Goal: Entertainment & Leisure: Consume media (video, audio)

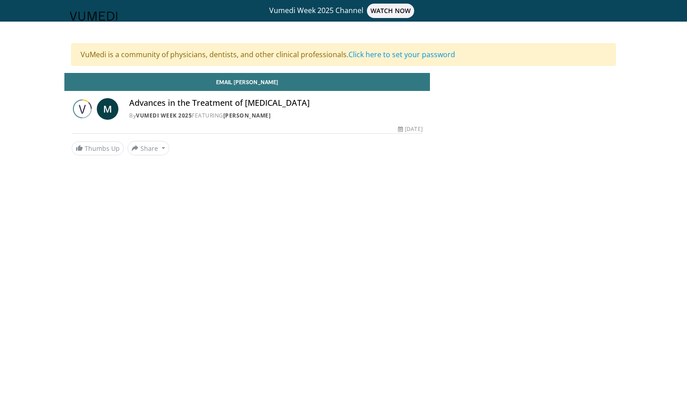
click at [240, 108] on div "Advances in the Treatment of Retinal Vein Occlusion By Vumedi Week 2025 FEATURI…" at bounding box center [275, 109] width 293 height 22
click at [399, 8] on header "Specialties Adult & Family Medicine Allergy, Asthma, Immunology Anesthesiology …" at bounding box center [343, 16] width 687 height 32
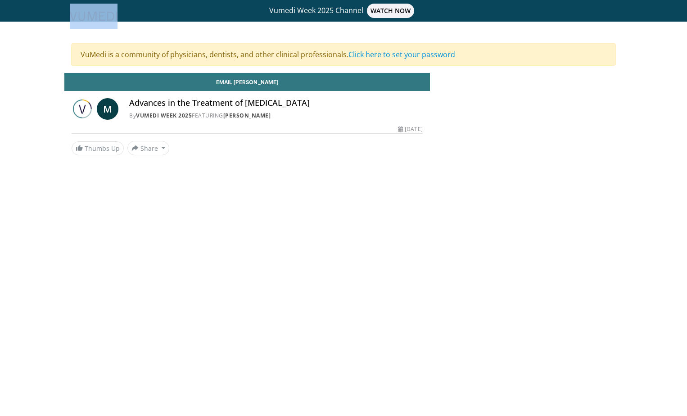
click at [399, 8] on header "Specialties Adult & Family Medicine Allergy, Asthma, Immunology Anesthesiology …" at bounding box center [343, 16] width 687 height 32
click at [404, 56] on link "Click here to set your password" at bounding box center [401, 55] width 107 height 10
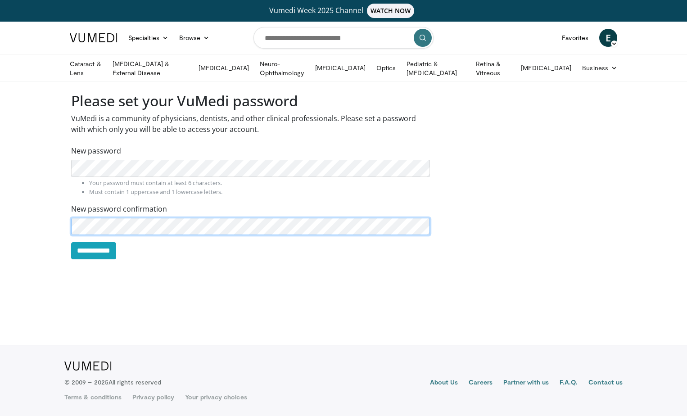
click at [14, 237] on body "Vumedi Week 2025 Channel WATCH NOW Specialties Adult & Family Medicine Allergy,…" at bounding box center [343, 208] width 687 height 416
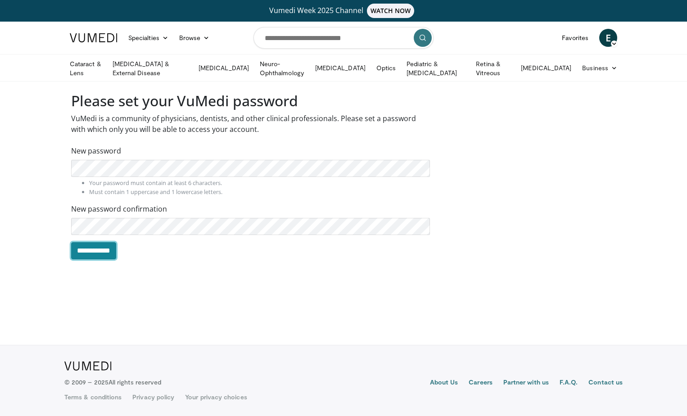
click at [75, 251] on input "**********" at bounding box center [93, 250] width 45 height 17
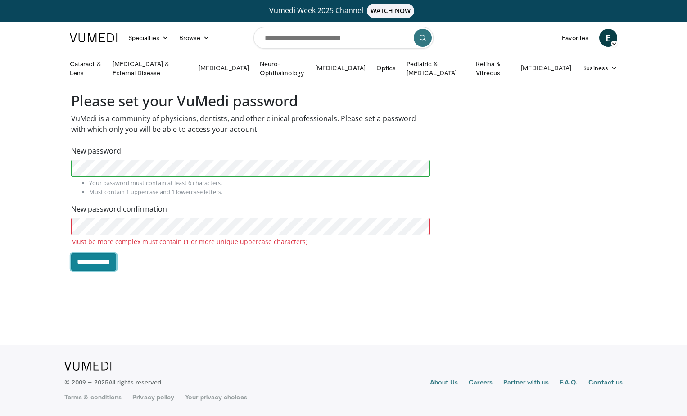
click at [101, 263] on input "**********" at bounding box center [93, 261] width 45 height 17
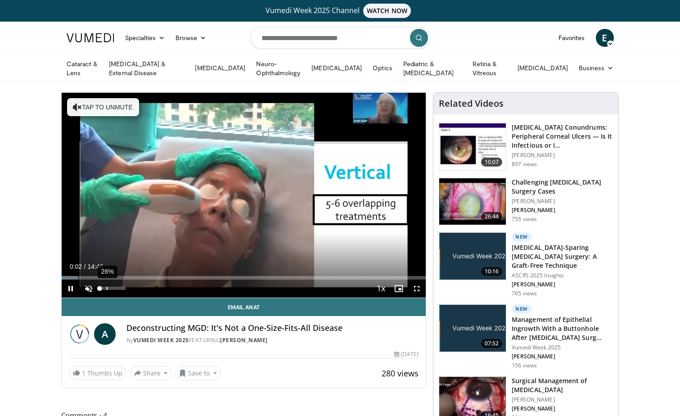
click at [107, 284] on div "26%" at bounding box center [113, 289] width 32 height 18
click at [87, 289] on span "Video Player" at bounding box center [89, 289] width 18 height 18
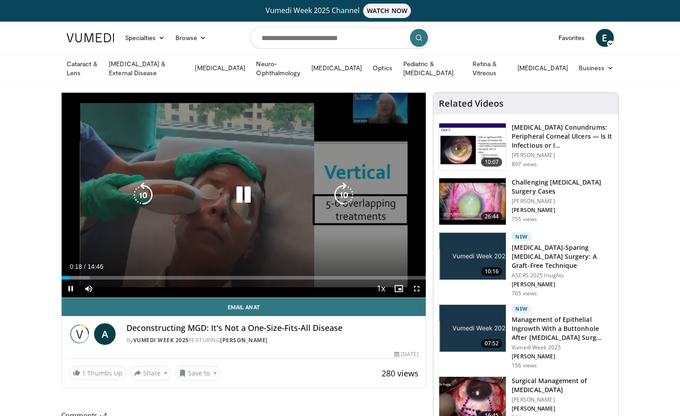
click at [380, 113] on div "10 seconds Tap to unmute" at bounding box center [244, 195] width 365 height 205
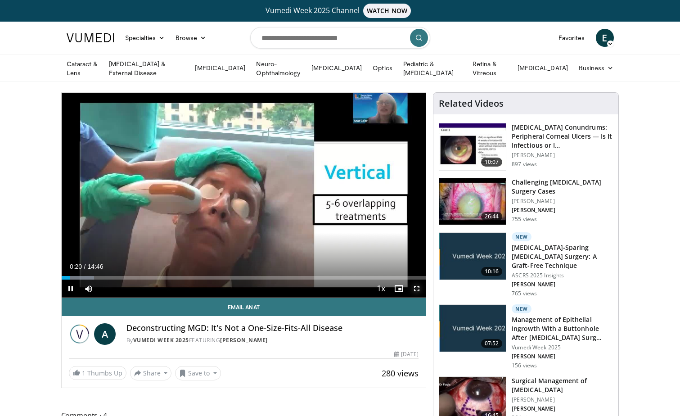
click at [418, 290] on span "Video Player" at bounding box center [417, 289] width 18 height 18
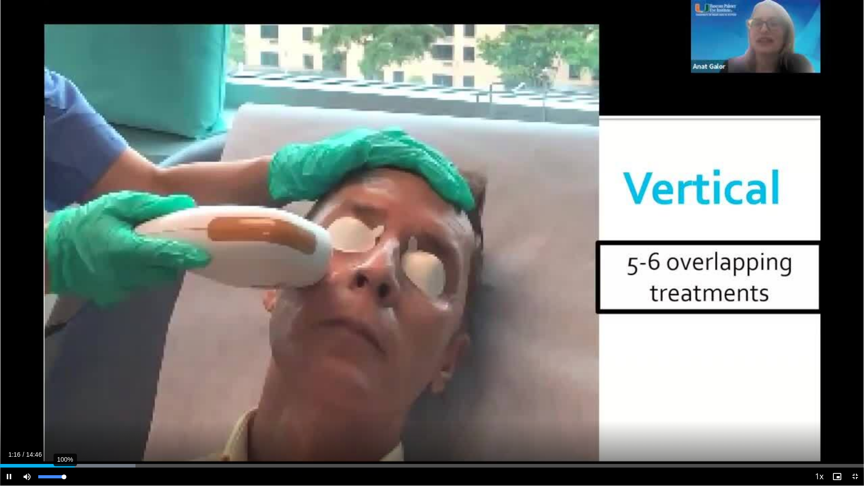
click at [64, 415] on div "100%" at bounding box center [52, 477] width 32 height 18
click at [57, 415] on div "Loaded : 15.80% 01:19 00:58" at bounding box center [432, 463] width 864 height 9
click at [49, 415] on div "Progress Bar" at bounding box center [49, 466] width 1 height 4
click at [54, 415] on div "Progress Bar" at bounding box center [54, 466] width 1 height 4
click at [60, 415] on div "Loaded : 15.80% 00:58 01:01" at bounding box center [432, 463] width 864 height 9
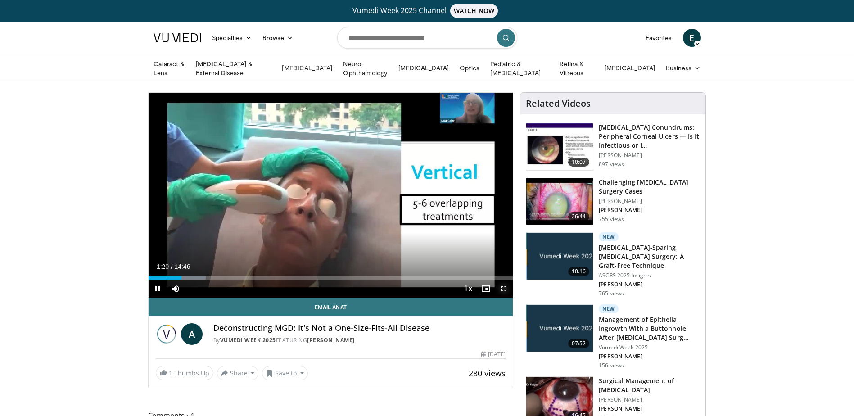
click at [505, 285] on span "Video Player" at bounding box center [504, 289] width 18 height 18
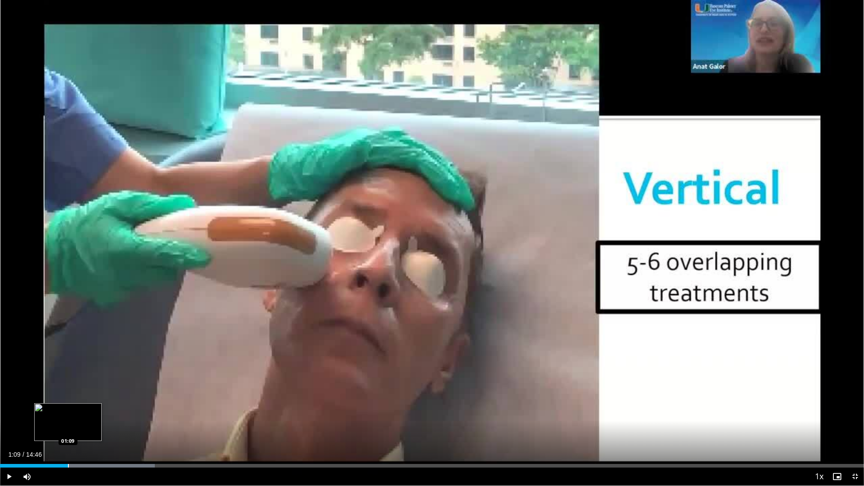
click at [68, 415] on div "Loaded : 17.91% 01:09 01:09" at bounding box center [432, 466] width 864 height 4
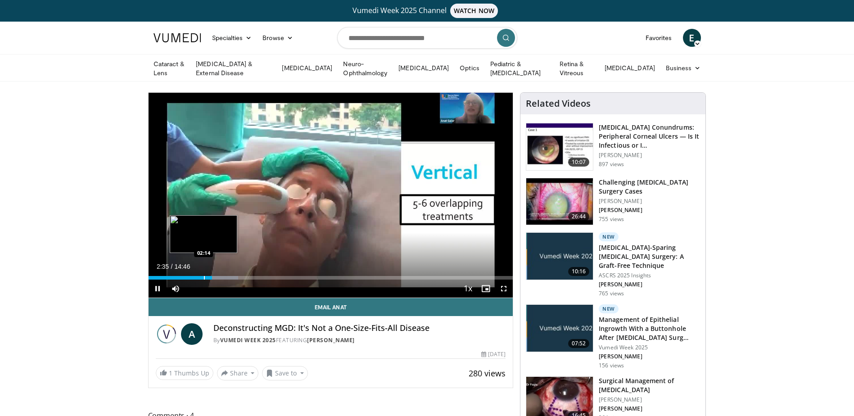
click at [204, 276] on div "Progress Bar" at bounding box center [204, 278] width 1 height 4
click at [203, 276] on div "Progress Bar" at bounding box center [203, 278] width 1 height 4
click at [219, 276] on div "Progress Bar" at bounding box center [219, 278] width 1 height 4
click at [215, 276] on div "Progress Bar" at bounding box center [215, 278] width 1 height 4
click at [499, 286] on span "Video Player" at bounding box center [504, 289] width 18 height 18
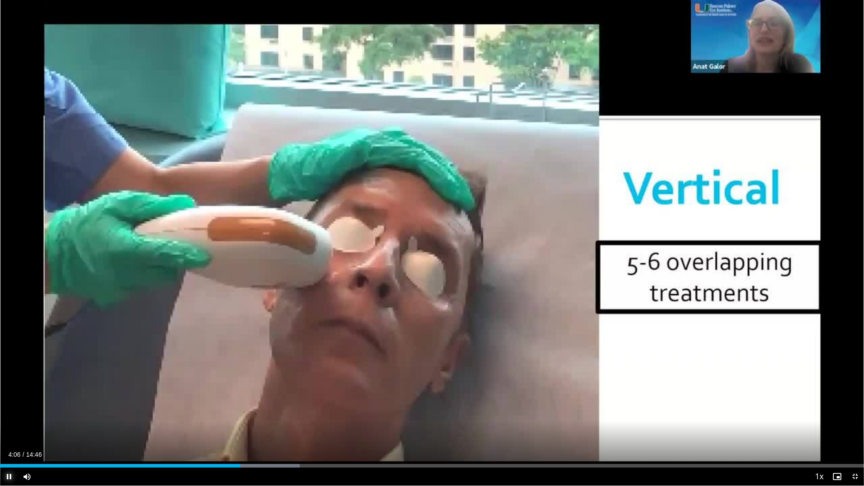
click at [10, 415] on span "Video Player" at bounding box center [9, 477] width 18 height 18
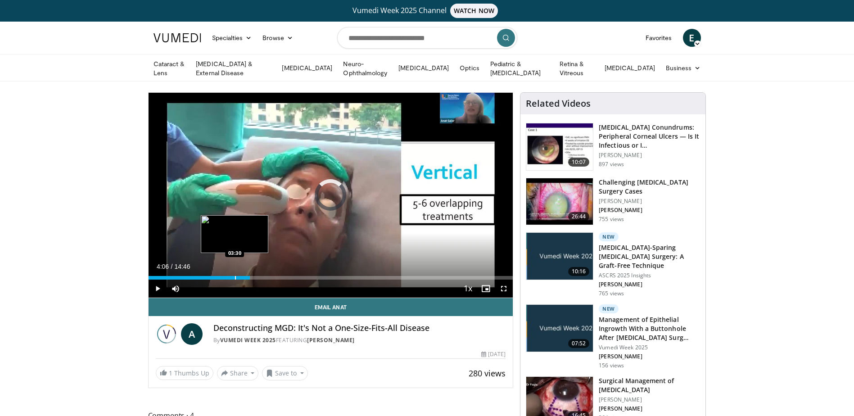
click at [235, 276] on div "Progress Bar" at bounding box center [235, 278] width 1 height 4
click at [158, 290] on span "Video Player" at bounding box center [158, 289] width 18 height 18
click at [159, 285] on span "Video Player" at bounding box center [158, 289] width 18 height 18
click at [240, 276] on div "Progress Bar" at bounding box center [240, 278] width 1 height 4
click at [256, 276] on div "Progress Bar" at bounding box center [250, 278] width 33 height 4
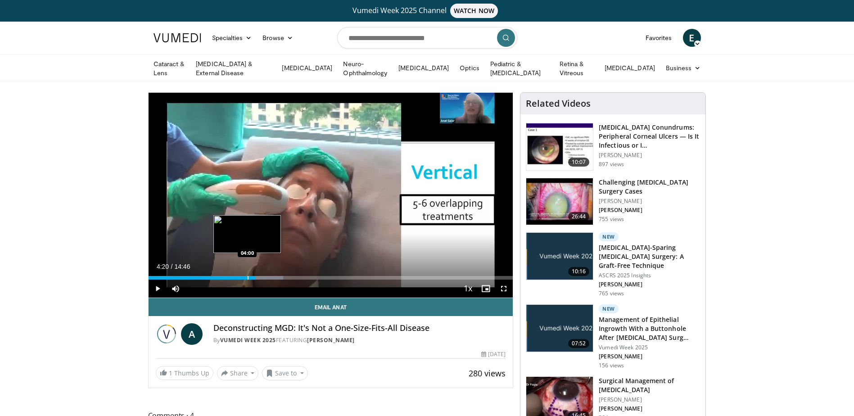
click at [248, 276] on div "Progress Bar" at bounding box center [248, 278] width 1 height 4
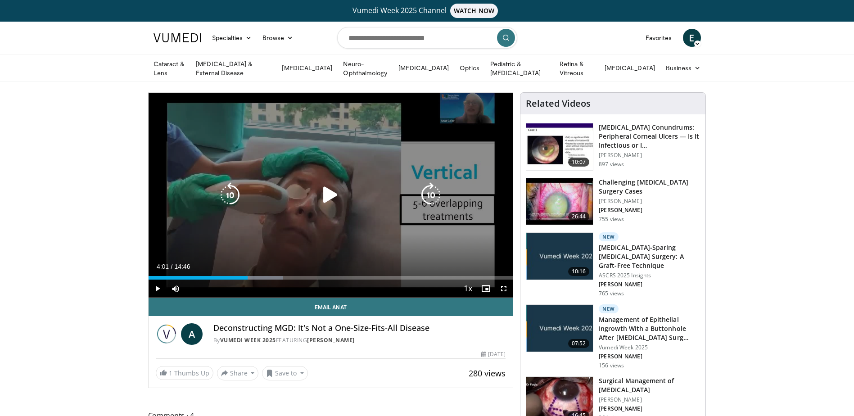
click at [336, 193] on icon "Video Player" at bounding box center [330, 194] width 25 height 25
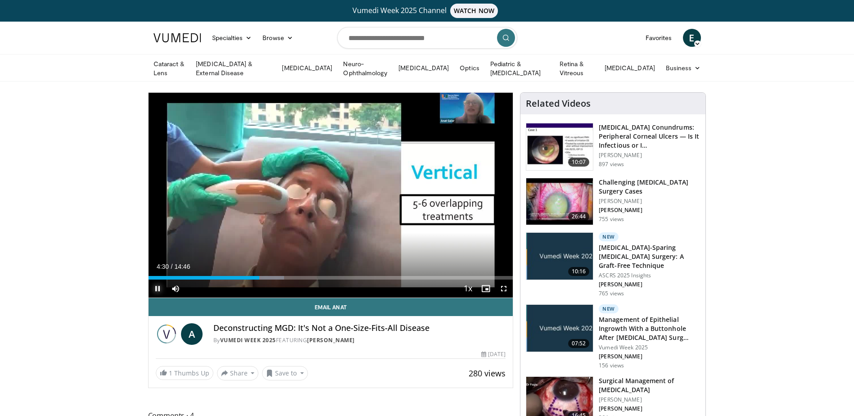
drag, startPoint x: 206, startPoint y: 126, endPoint x: 159, endPoint y: 288, distance: 168.1
click at [159, 288] on span "Video Player" at bounding box center [158, 289] width 18 height 18
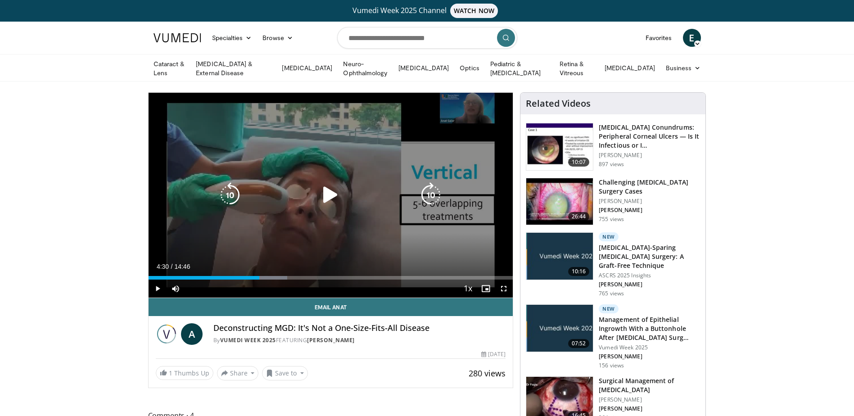
click at [329, 194] on icon "Video Player" at bounding box center [330, 194] width 25 height 25
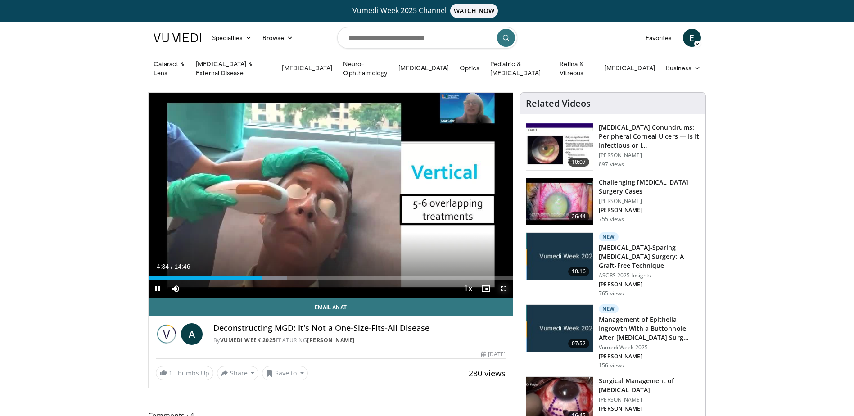
click at [503, 284] on span "Video Player" at bounding box center [504, 289] width 18 height 18
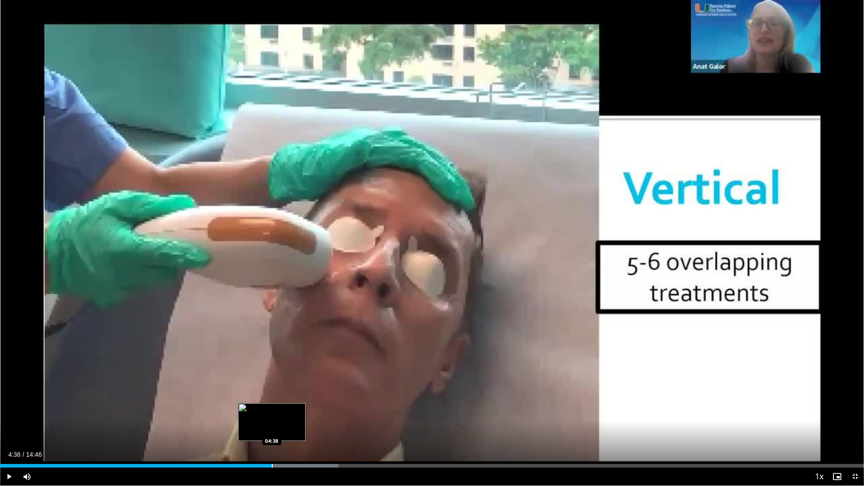
click at [272, 415] on div "Loaded : 39.19% 04:38 04:38" at bounding box center [432, 463] width 864 height 9
click at [9, 415] on span "Video Player" at bounding box center [9, 477] width 18 height 18
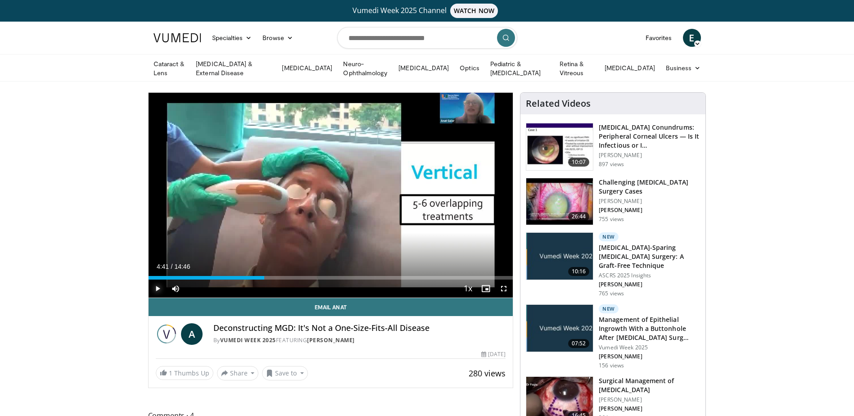
click at [157, 285] on span "Video Player" at bounding box center [158, 289] width 18 height 18
click at [153, 287] on span "Video Player" at bounding box center [158, 289] width 18 height 18
click at [158, 289] on span "Video Player" at bounding box center [158, 289] width 18 height 18
click at [508, 287] on span "Video Player" at bounding box center [504, 289] width 18 height 18
click at [153, 285] on span "Video Player" at bounding box center [158, 289] width 18 height 18
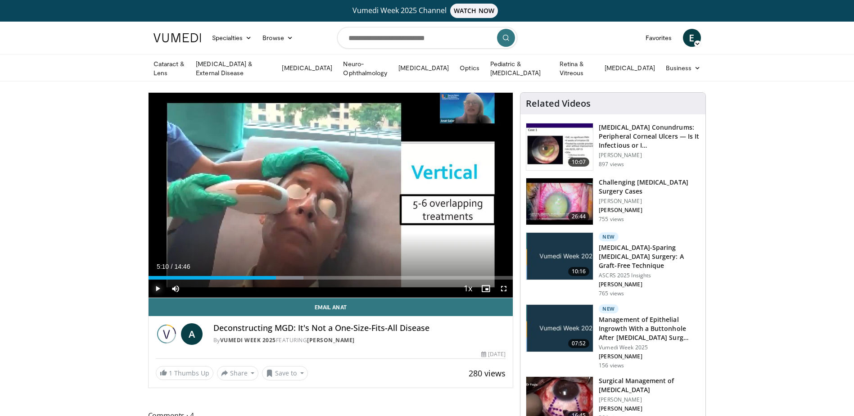
click at [155, 285] on span "Video Player" at bounding box center [158, 289] width 18 height 18
click at [502, 286] on span "Video Player" at bounding box center [504, 289] width 18 height 18
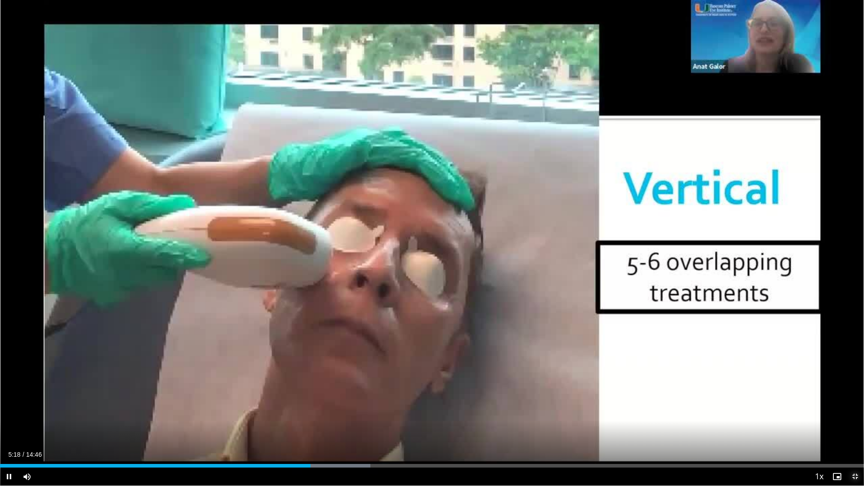
click at [680, 415] on span "Video Player" at bounding box center [855, 477] width 18 height 18
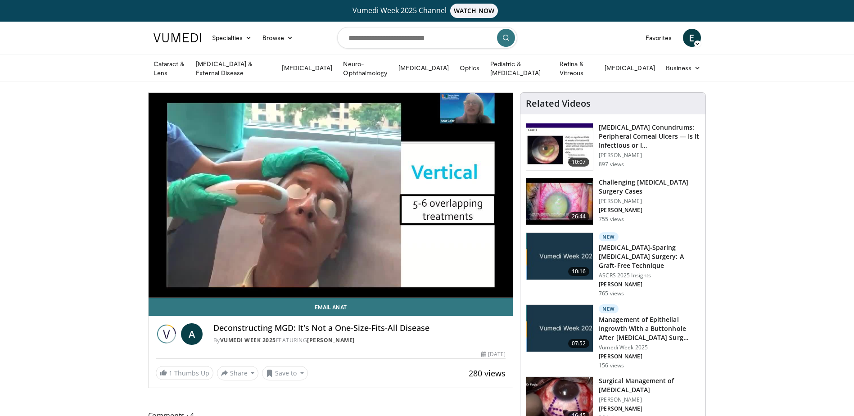
click at [210, 285] on div "10 seconds Tap to unmute" at bounding box center [331, 195] width 365 height 205
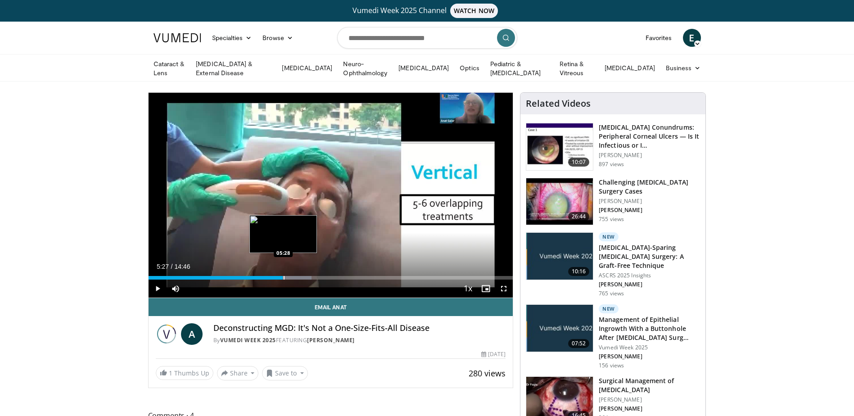
click at [283, 276] on div "05:27" at bounding box center [216, 278] width 135 height 4
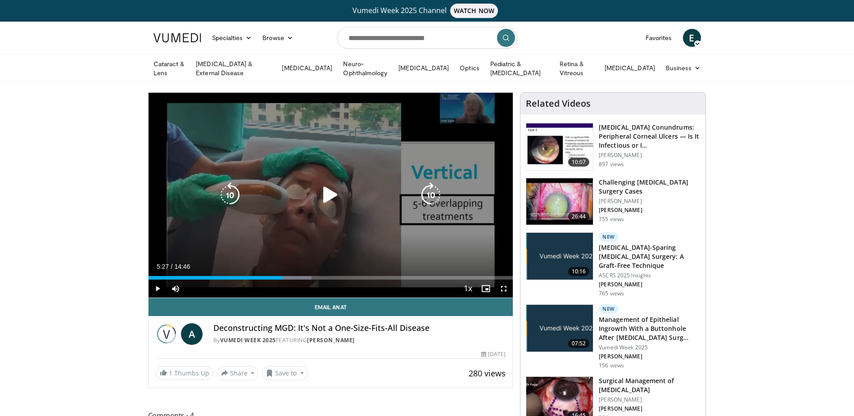
click at [327, 197] on icon "Video Player" at bounding box center [330, 194] width 25 height 25
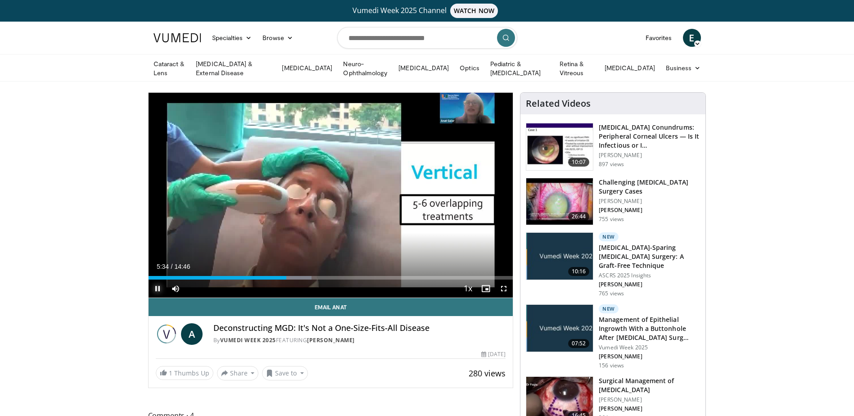
click at [161, 286] on span "Video Player" at bounding box center [158, 289] width 18 height 18
click at [284, 276] on div "Progress Bar" at bounding box center [284, 278] width 1 height 4
click at [158, 285] on span "Video Player" at bounding box center [158, 289] width 18 height 18
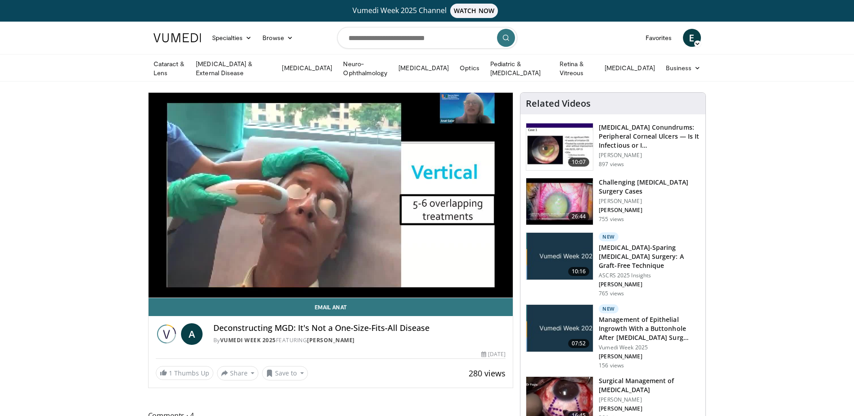
click at [154, 287] on video-js "**********" at bounding box center [331, 195] width 365 height 205
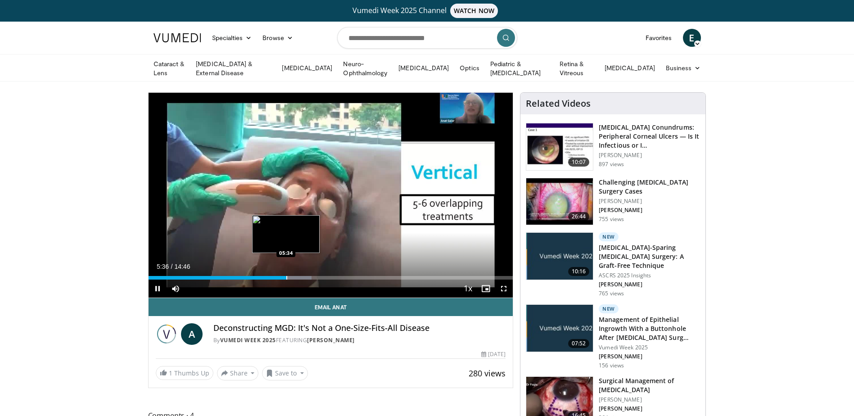
click at [286, 275] on div "10 seconds Tap to unmute" at bounding box center [331, 195] width 365 height 205
click at [282, 277] on div "Progress Bar" at bounding box center [282, 278] width 1 height 4
click at [158, 286] on span "Video Player" at bounding box center [158, 289] width 18 height 18
click at [283, 276] on div "Progress Bar" at bounding box center [283, 278] width 1 height 4
click at [506, 286] on span "Video Player" at bounding box center [504, 289] width 18 height 18
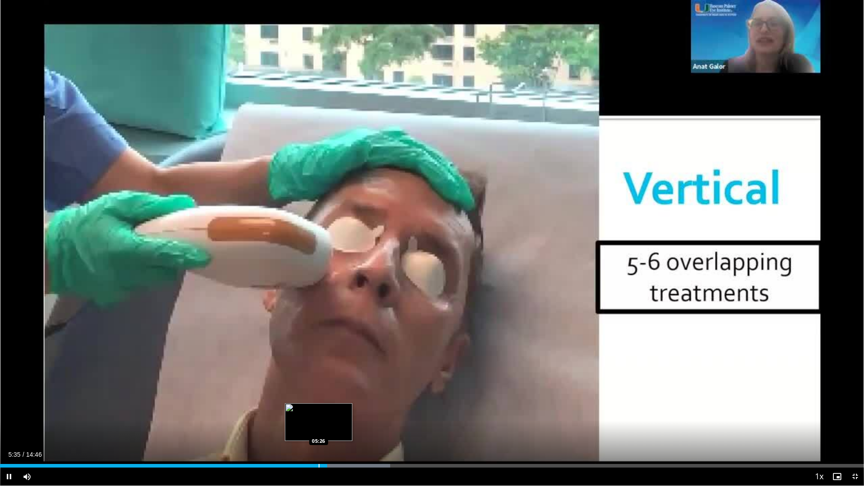
click at [319, 415] on div "Progress Bar" at bounding box center [319, 466] width 1 height 4
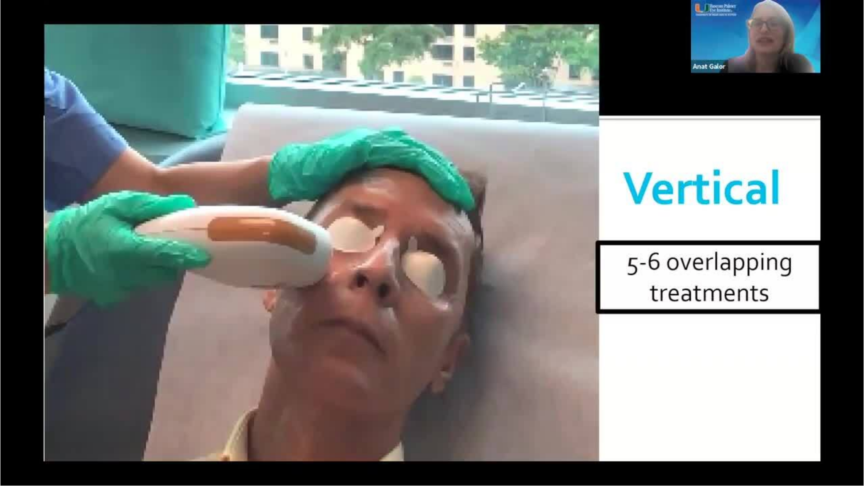
click at [9, 415] on div "10 seconds Tap to unmute" at bounding box center [432, 243] width 864 height 486
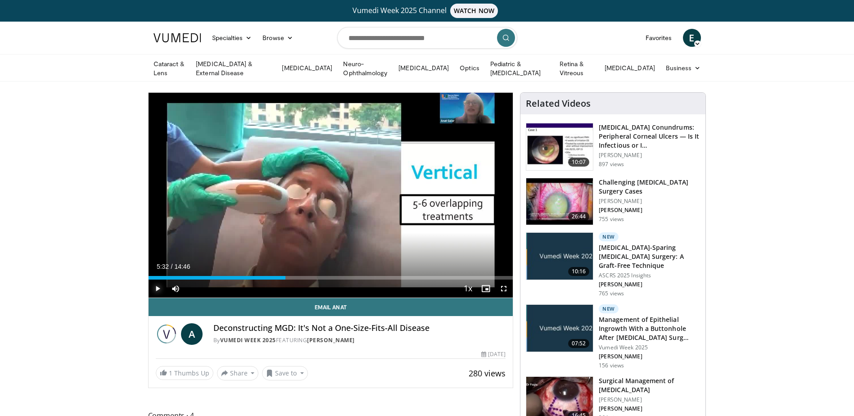
click at [158, 284] on span "Video Player" at bounding box center [158, 289] width 18 height 18
click at [501, 285] on span "Video Player" at bounding box center [504, 289] width 18 height 18
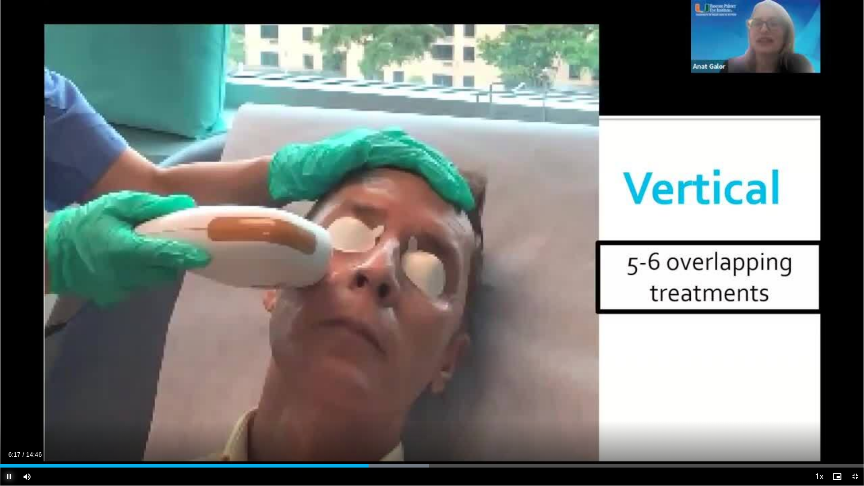
click at [10, 415] on span "Video Player" at bounding box center [9, 477] width 18 height 18
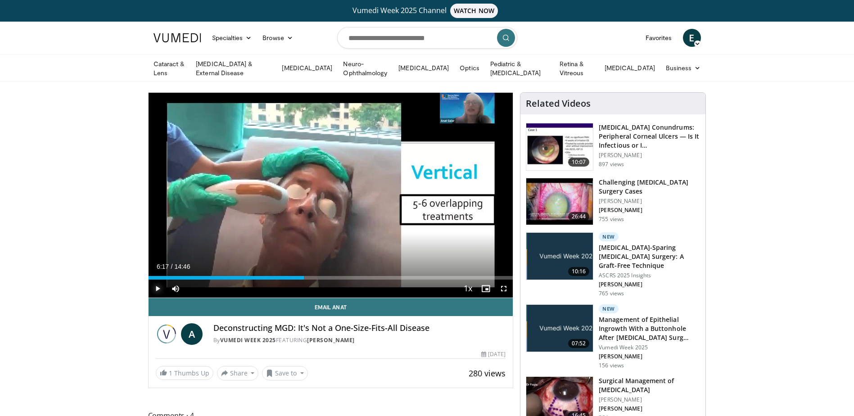
click at [154, 284] on span "Video Player" at bounding box center [158, 289] width 18 height 18
click at [502, 284] on span "Video Player" at bounding box center [504, 289] width 18 height 18
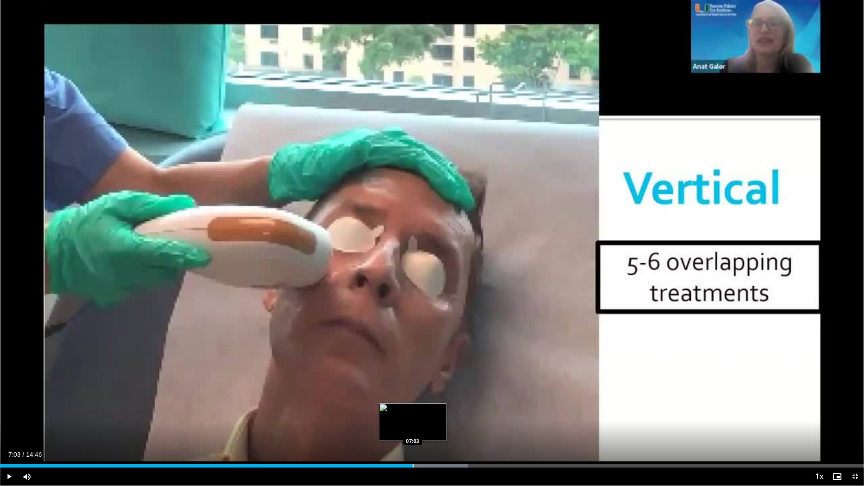
click at [413, 415] on div "Loaded : 54.17% 07:03 07:03" at bounding box center [432, 463] width 864 height 9
click at [433, 415] on div "Progress Bar" at bounding box center [433, 466] width 1 height 4
click at [444, 415] on div "Loaded : 57.10% 07:25 07:35" at bounding box center [432, 463] width 864 height 9
click at [453, 415] on div "Loaded : 58.69% 07:36 07:45" at bounding box center [432, 466] width 864 height 4
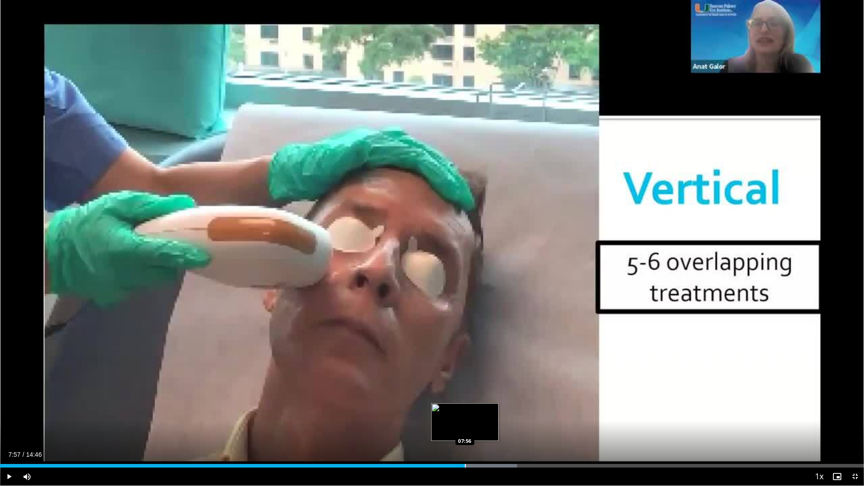
click at [465, 415] on div "Progress Bar" at bounding box center [465, 466] width 1 height 4
click at [477, 415] on div "Loaded : 60.95% 08:00 08:09" at bounding box center [432, 466] width 864 height 4
click at [485, 415] on div "Progress Bar" at bounding box center [485, 466] width 1 height 4
click at [494, 415] on div "Progress Bar" at bounding box center [493, 466] width 1 height 4
click at [487, 415] on div "Progress Bar" at bounding box center [487, 466] width 1 height 4
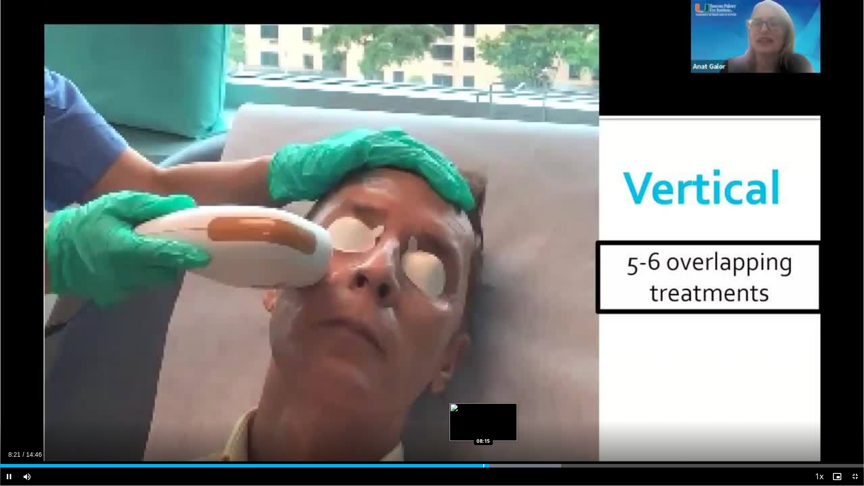
click at [483, 415] on div "08:21" at bounding box center [244, 466] width 489 height 4
click at [13, 415] on span "Video Player" at bounding box center [9, 477] width 18 height 18
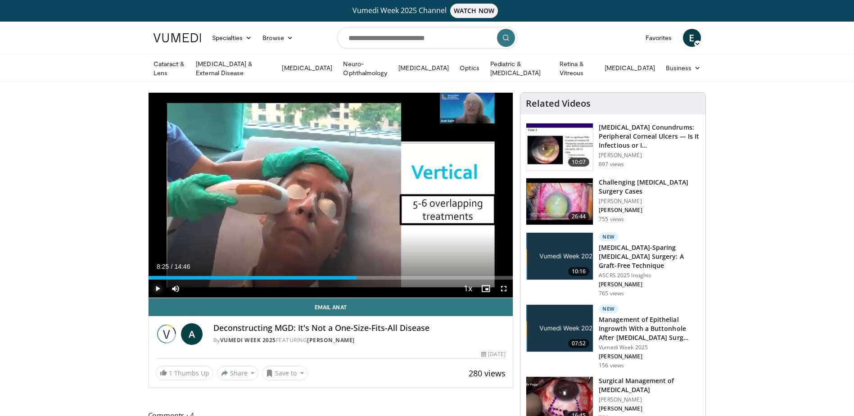
click at [156, 283] on span "Video Player" at bounding box center [158, 289] width 18 height 18
click at [505, 288] on span "Video Player" at bounding box center [504, 289] width 18 height 18
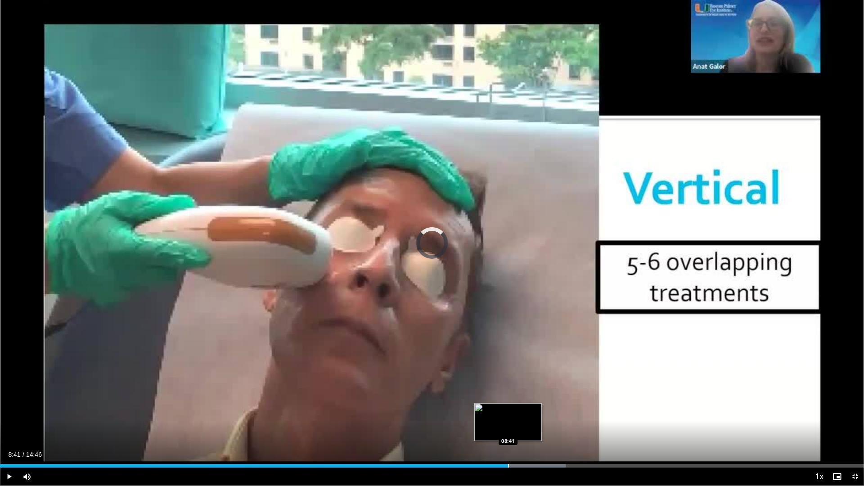
click at [508, 415] on div "Loaded : 65.46% 08:41 08:41" at bounding box center [432, 466] width 864 height 4
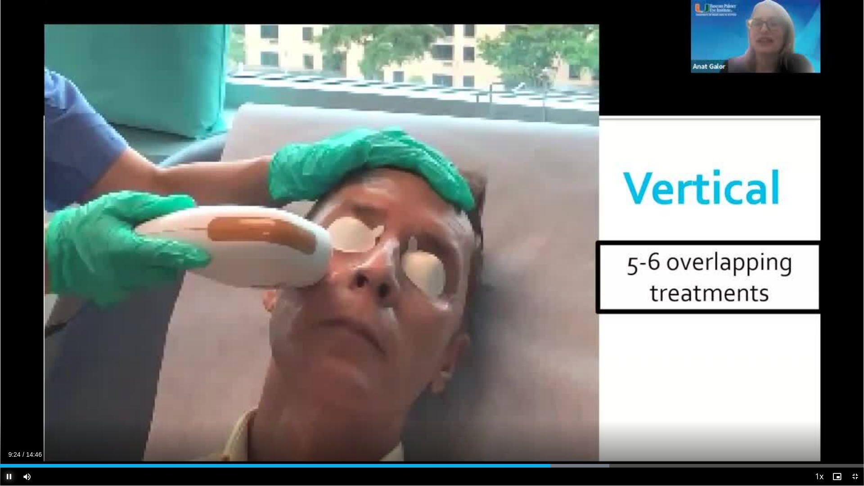
click at [12, 415] on span "Video Player" at bounding box center [9, 477] width 18 height 18
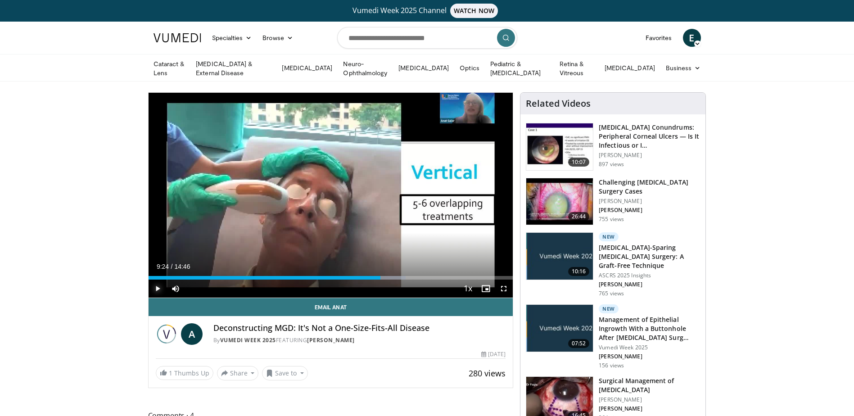
click at [162, 289] on span "Video Player" at bounding box center [158, 289] width 18 height 18
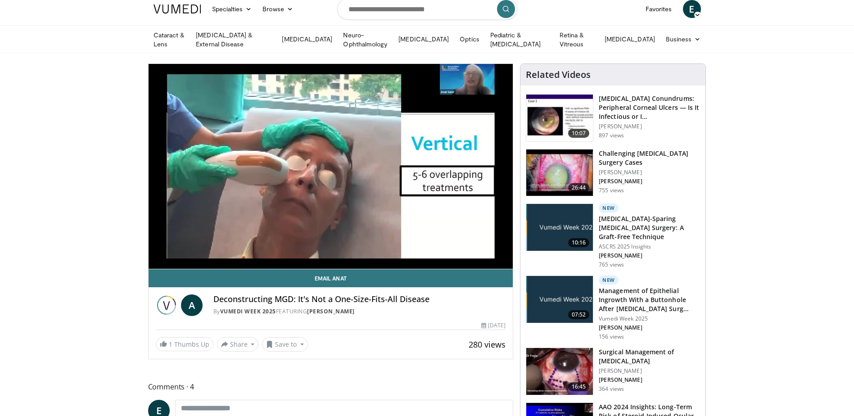
scroll to position [45, 0]
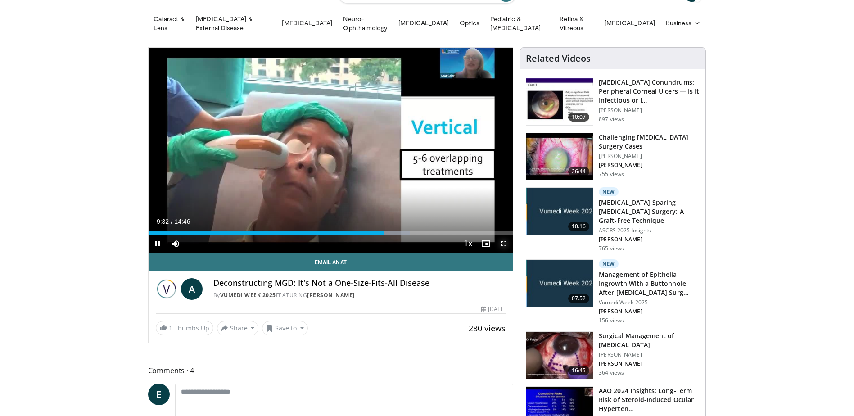
click at [501, 239] on span "Video Player" at bounding box center [504, 244] width 18 height 18
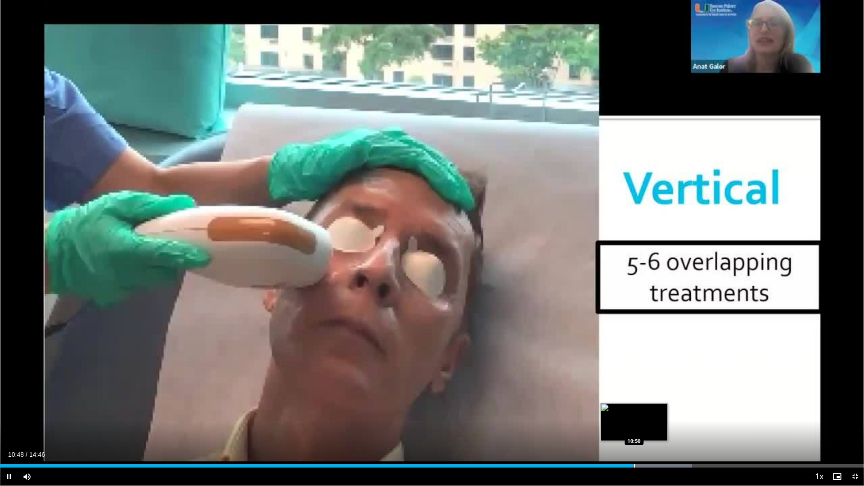
click at [634, 415] on div "Progress Bar" at bounding box center [634, 466] width 1 height 4
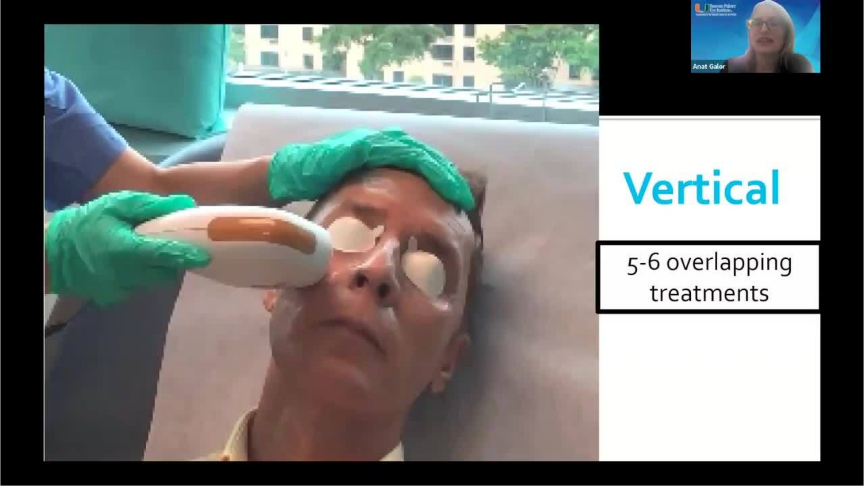
click at [642, 415] on video-js "**********" at bounding box center [432, 243] width 864 height 486
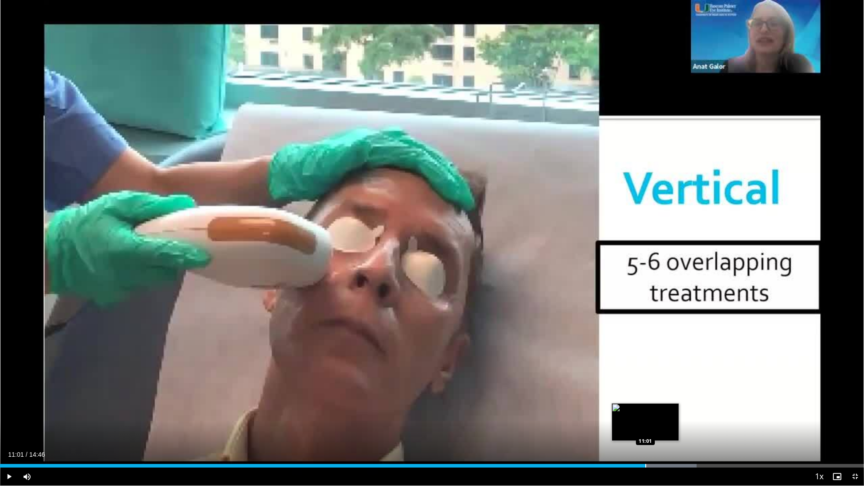
click at [645, 415] on div "Progress Bar" at bounding box center [645, 466] width 1 height 4
click at [652, 415] on div "Loaded : 82.39% 11:06 11:08" at bounding box center [432, 463] width 864 height 9
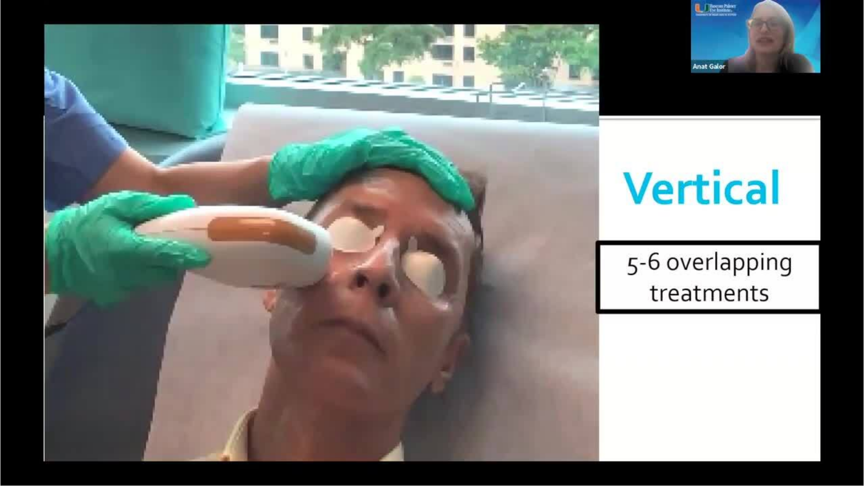
click at [660, 415] on video-js "**********" at bounding box center [432, 243] width 864 height 486
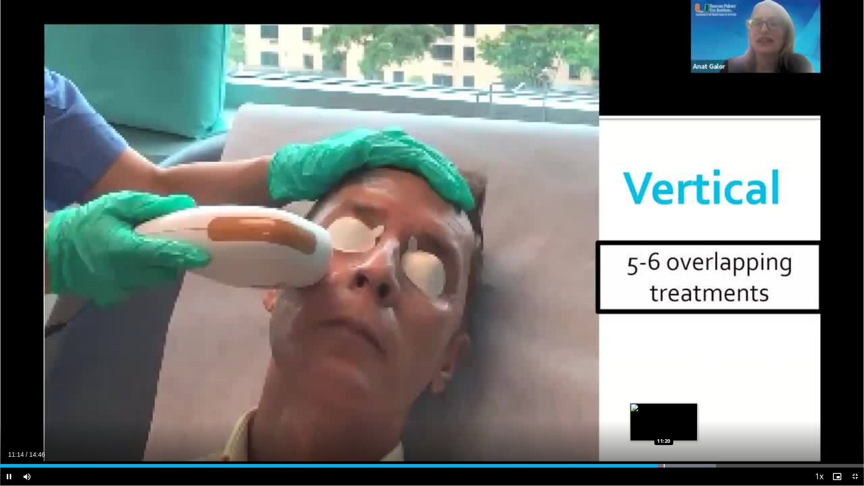
click at [664, 415] on div "Loaded : 82.85% 11:14 11:20" at bounding box center [432, 463] width 864 height 9
click at [664, 415] on div "Progress Bar" at bounding box center [664, 466] width 1 height 4
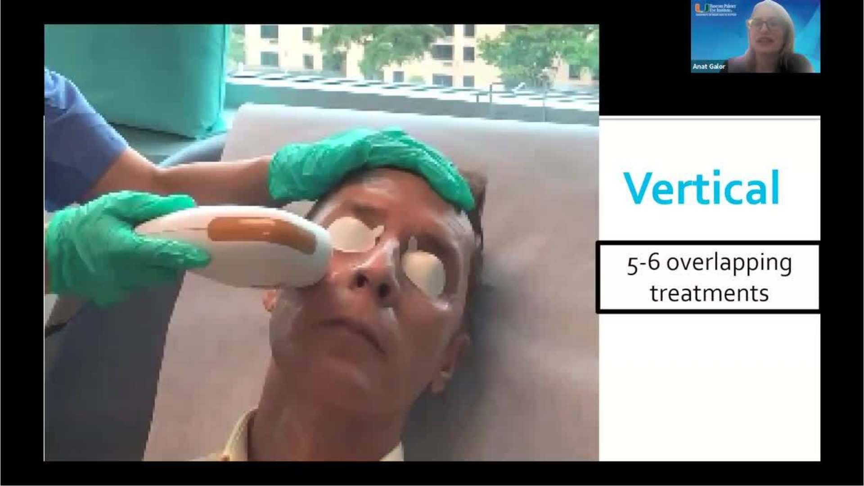
click at [659, 415] on div "10 seconds Tap to unmute" at bounding box center [432, 243] width 864 height 486
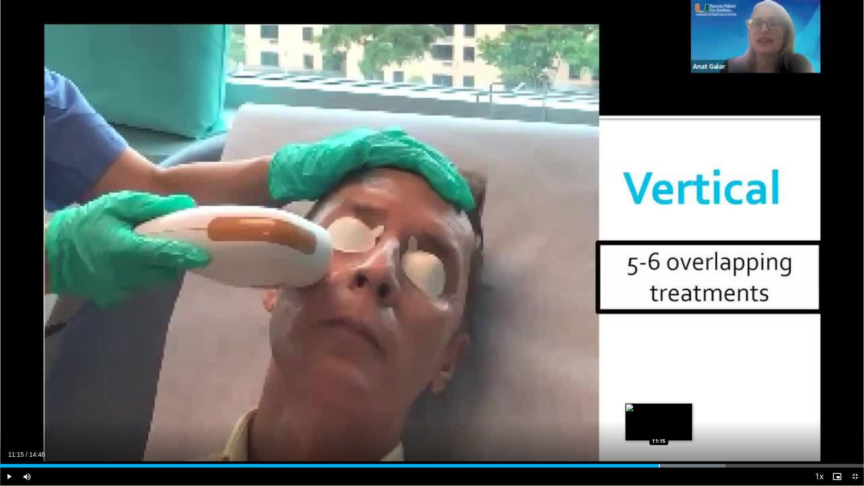
click at [659, 415] on div "Loaded : 83.97% 11:15 11:15" at bounding box center [432, 463] width 864 height 9
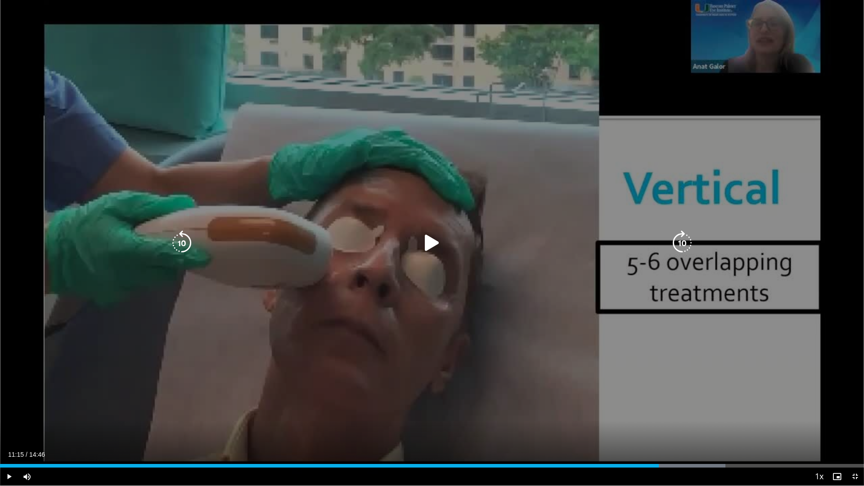
click at [638, 415] on div "10 seconds Tap to unmute" at bounding box center [432, 243] width 864 height 486
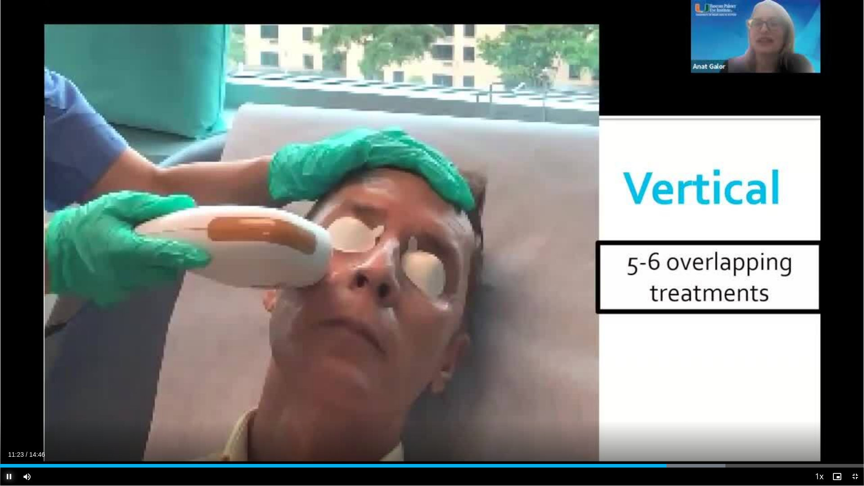
click at [9, 415] on span "Video Player" at bounding box center [9, 477] width 18 height 18
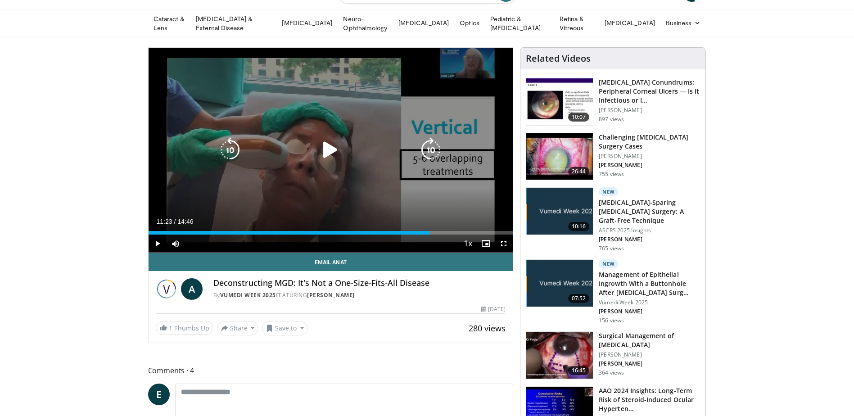
click at [326, 146] on icon "Video Player" at bounding box center [330, 149] width 25 height 25
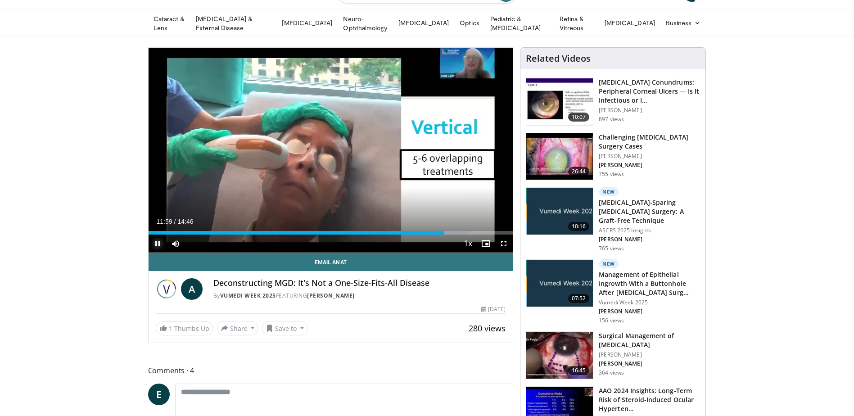
click at [154, 239] on span "Video Player" at bounding box center [158, 244] width 18 height 18
click at [159, 240] on span "Video Player" at bounding box center [158, 244] width 18 height 18
click at [500, 239] on span "Video Player" at bounding box center [504, 244] width 18 height 18
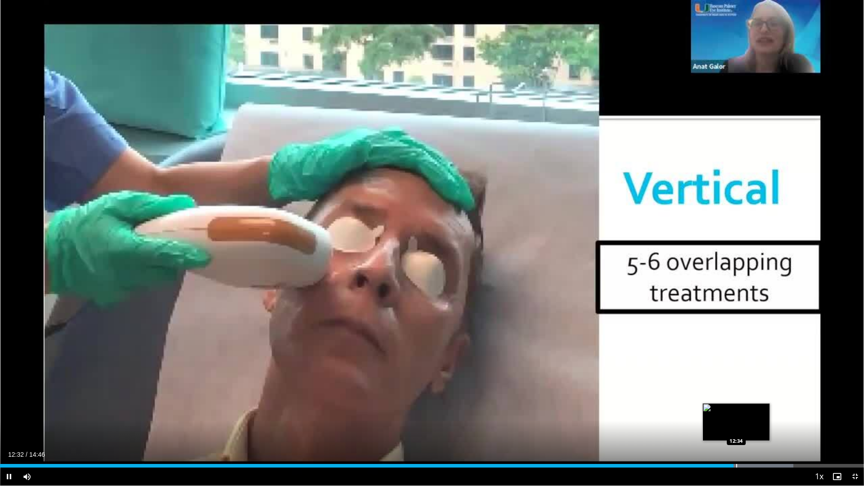
click at [680, 415] on div "Progress Bar" at bounding box center [736, 466] width 1 height 4
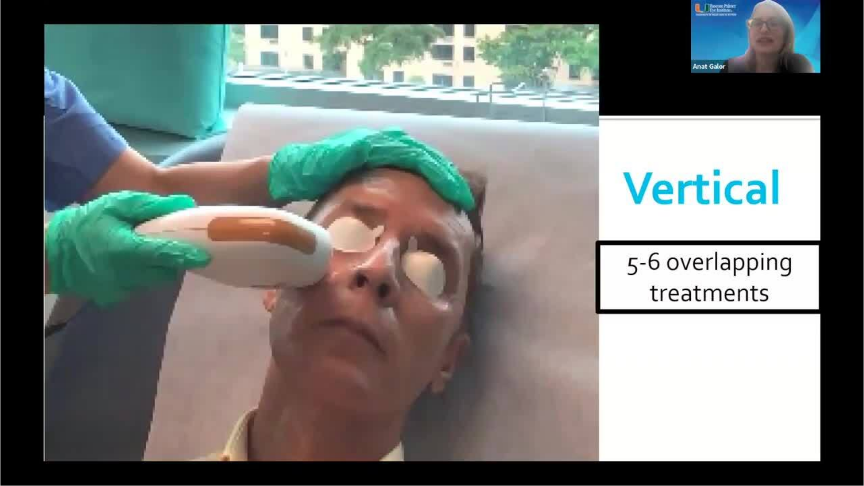
click at [680, 415] on div "10 seconds Tap to unmute" at bounding box center [432, 243] width 864 height 486
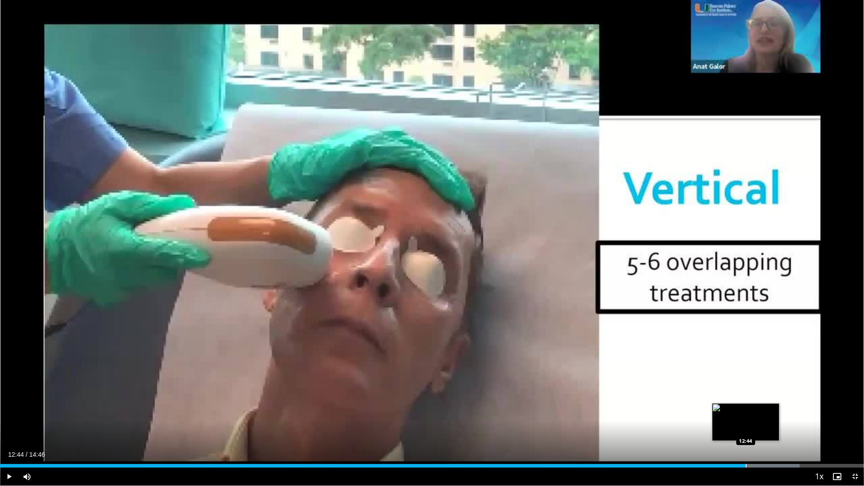
click at [680, 415] on div "Progress Bar" at bounding box center [746, 466] width 1 height 4
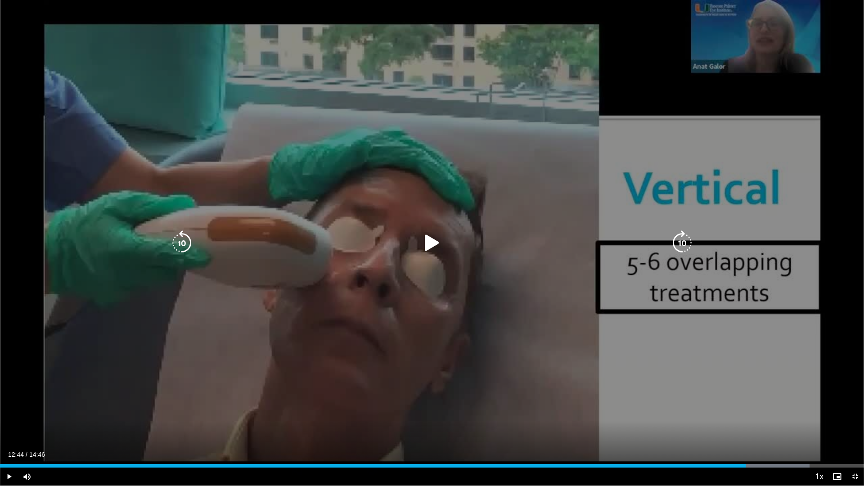
click at [680, 415] on div "10 seconds Tap to unmute" at bounding box center [432, 243] width 864 height 486
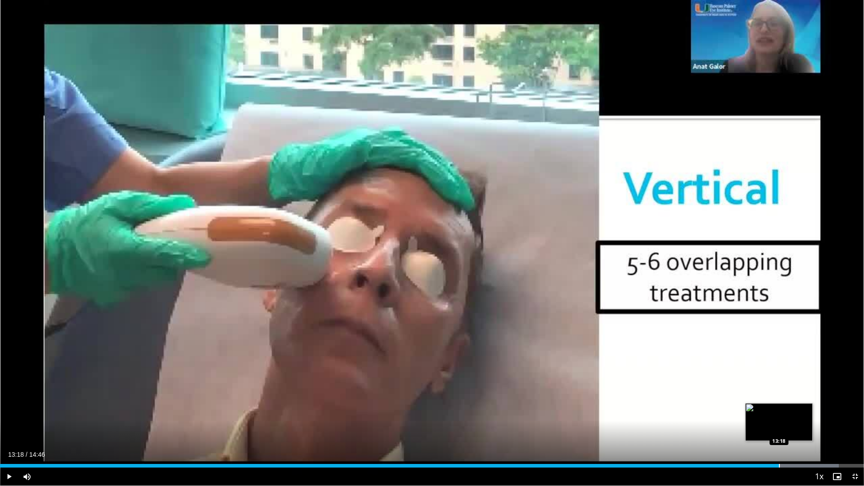
click at [680, 415] on div "Loaded : 97.06% 13:18 13:18" at bounding box center [432, 463] width 864 height 9
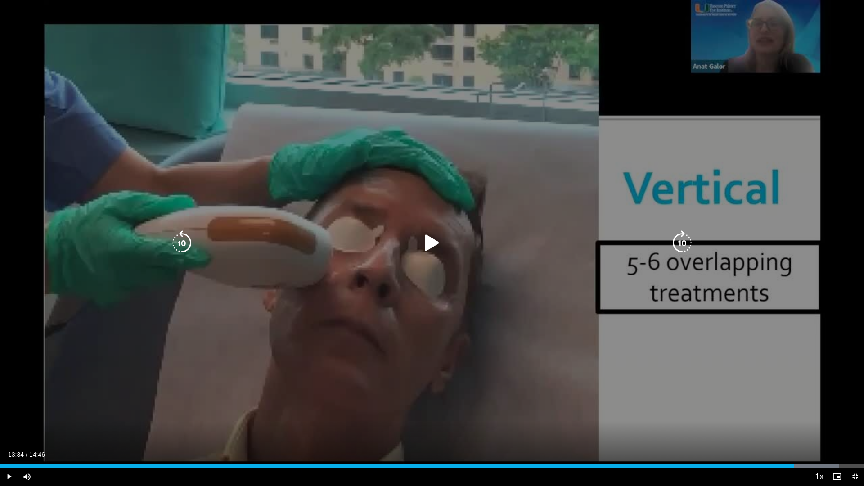
click at [680, 415] on div "Loaded : 97.06% 13:20 13:34" at bounding box center [432, 463] width 864 height 9
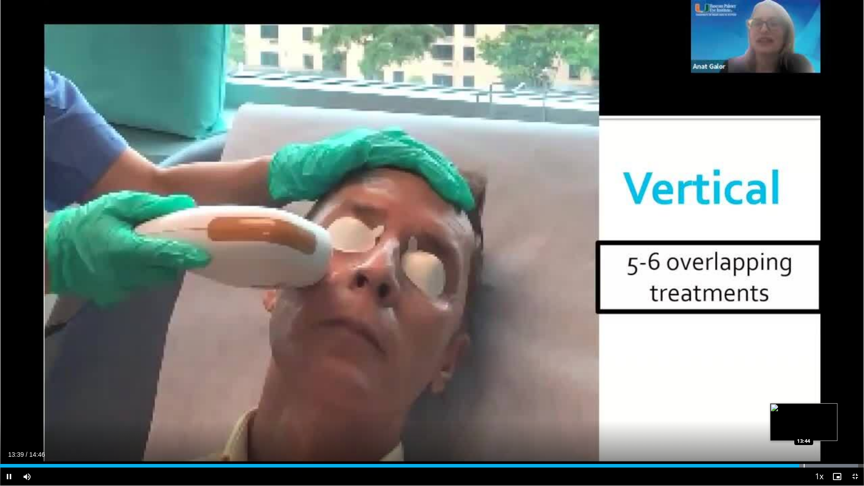
click at [680, 415] on div "Loaded : 99.32% 13:39 13:44" at bounding box center [432, 463] width 864 height 9
click at [680, 415] on div "Loaded : 100.00% 13:53 13:54" at bounding box center [432, 466] width 864 height 4
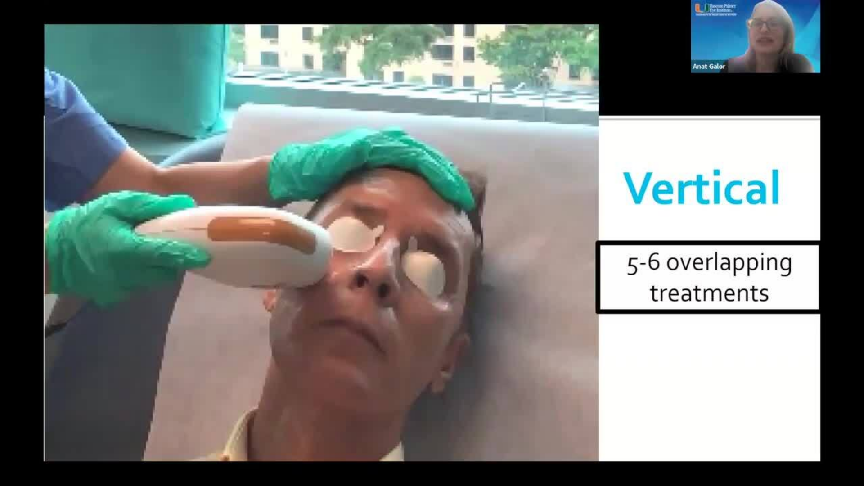
click at [680, 415] on div "10 seconds Tap to unmute" at bounding box center [432, 243] width 864 height 486
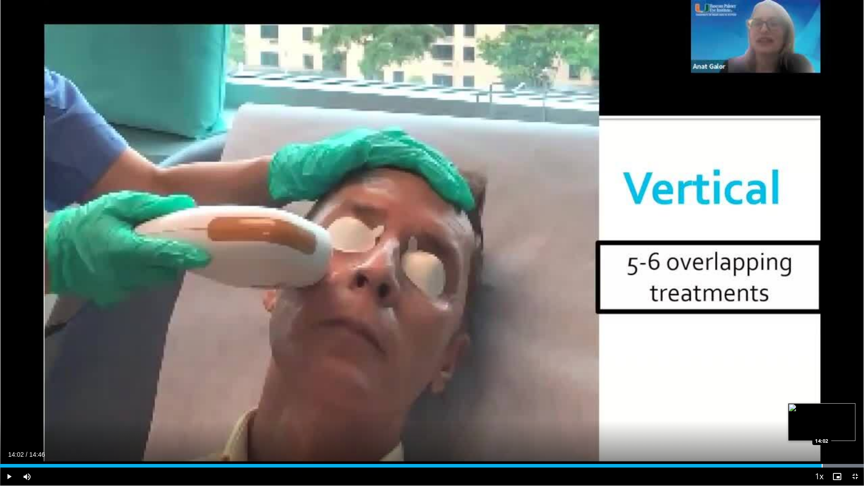
click at [680, 415] on div "Loaded : 100.00% 14:02 14:02" at bounding box center [432, 466] width 864 height 4
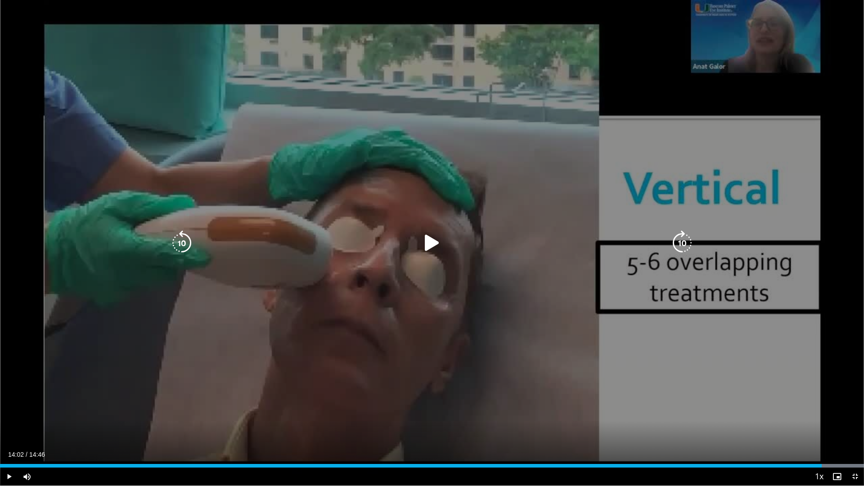
click at [680, 374] on div "10 seconds Tap to unmute" at bounding box center [432, 243] width 864 height 486
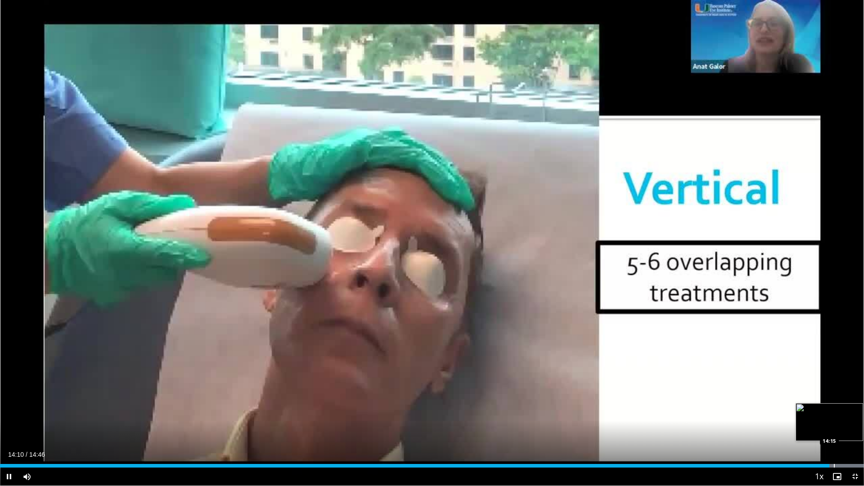
click at [680, 415] on div "Progress Bar" at bounding box center [834, 466] width 1 height 4
click at [680, 415] on div "Progress Bar" at bounding box center [841, 466] width 1 height 4
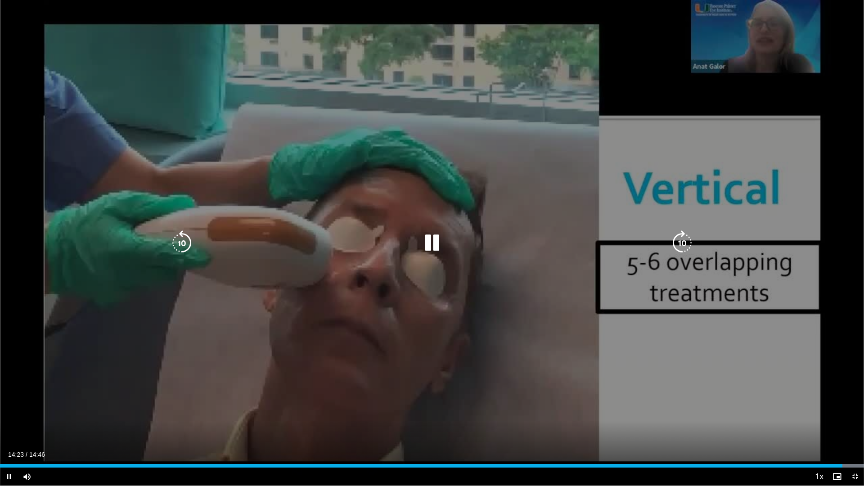
click at [680, 415] on div "Progress Bar" at bounding box center [820, 466] width 88 height 4
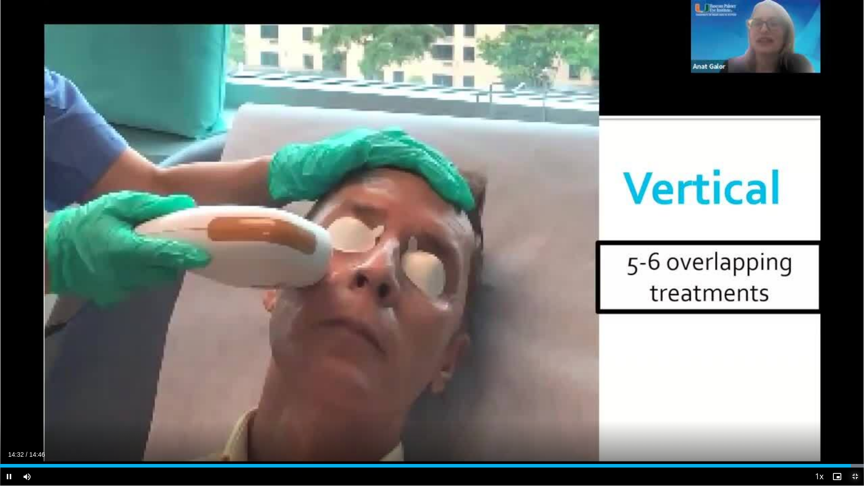
click at [680, 415] on span "Video Player" at bounding box center [855, 477] width 18 height 18
